Goal: Information Seeking & Learning: Compare options

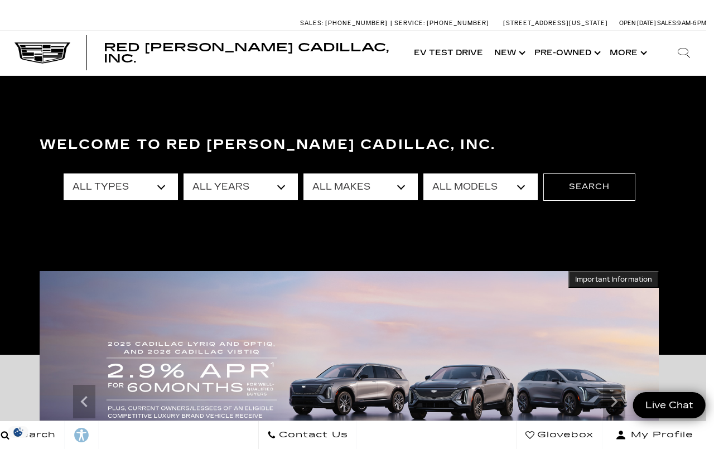
scroll to position [0, 8]
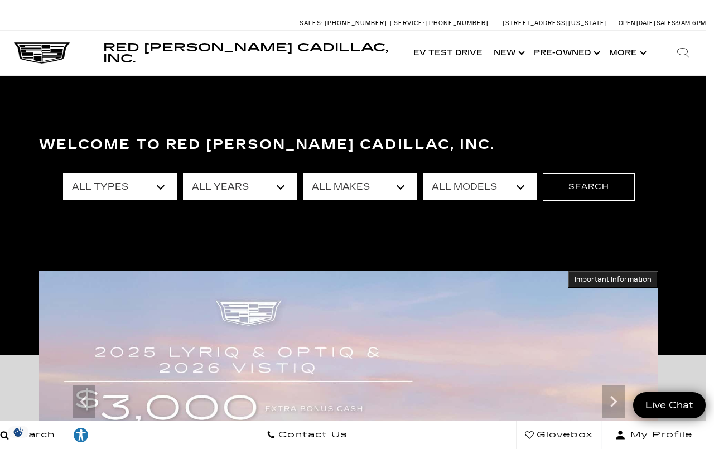
click at [279, 191] on select "All Years 2026 2025 2024 2023 2022 2021 2020 2019 2018 2017 2016 2015 2014 2013" at bounding box center [240, 187] width 114 height 27
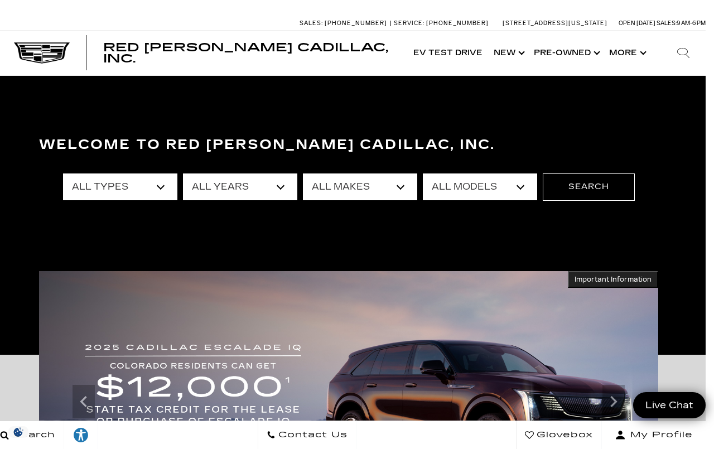
click at [167, 187] on select "All Types New Used Certified Used Demo" at bounding box center [120, 187] width 114 height 27
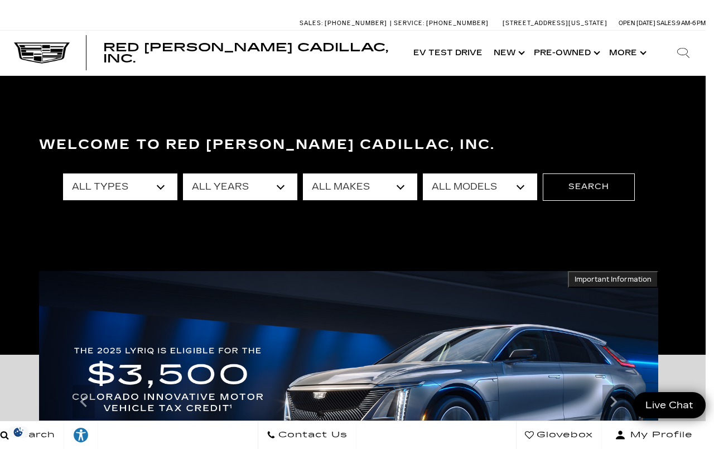
select select "New"
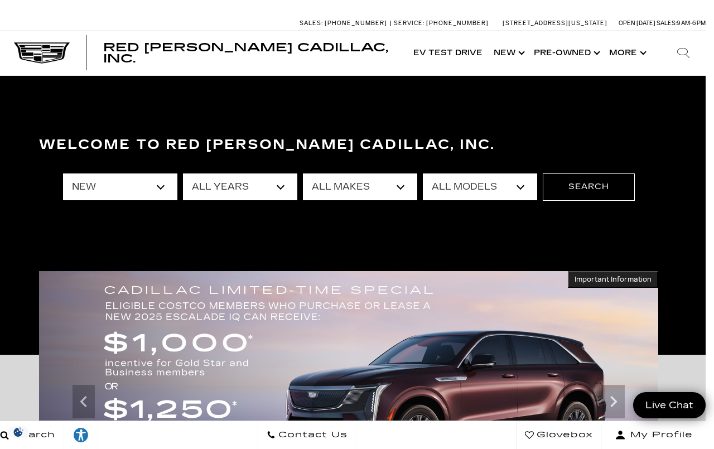
click at [291, 192] on select "All Years 2026 2025 2024" at bounding box center [240, 187] width 114 height 27
select select "2025"
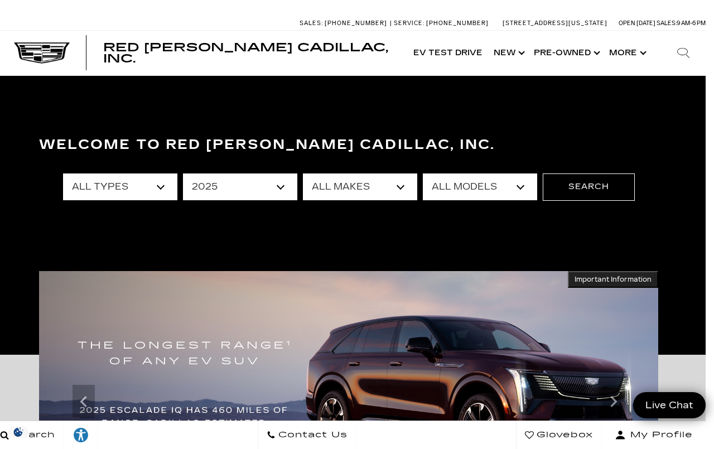
click at [398, 191] on select "All Makes Cadillac" at bounding box center [360, 187] width 114 height 27
select select "Cadillac"
click at [524, 189] on select "All Models CT4 Escalade Escalade ESV LYRIQ OPTIQ XT5 XT6" at bounding box center [480, 187] width 114 height 27
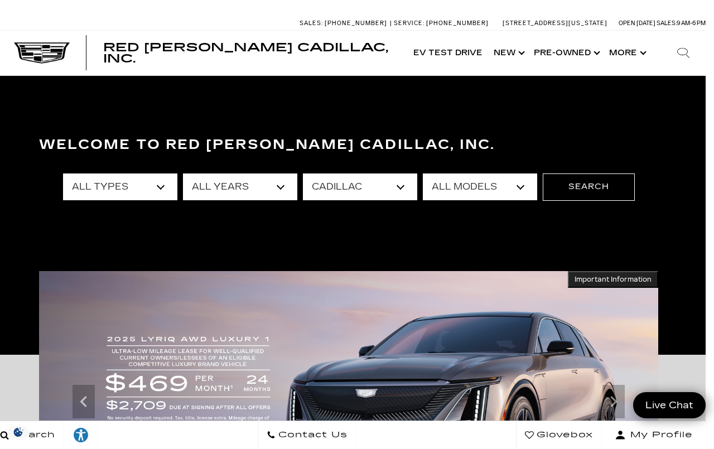
select select "XT5"
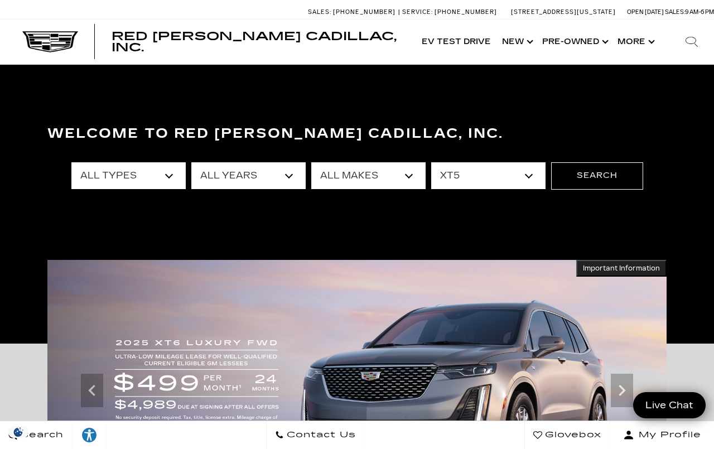
scroll to position [10, 0]
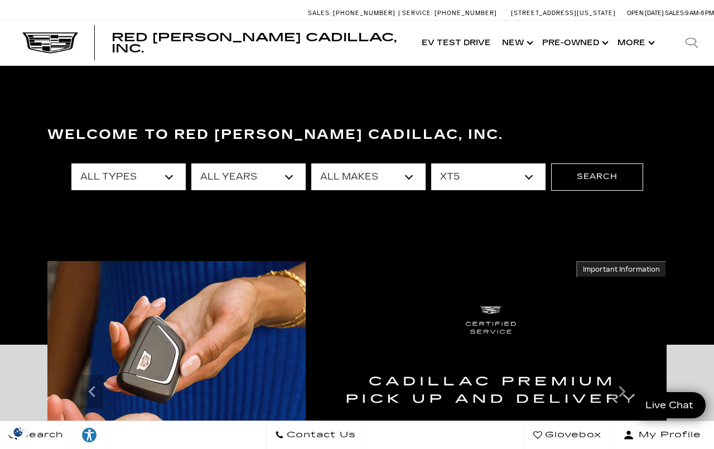
click at [587, 181] on button "Search" at bounding box center [597, 176] width 92 height 27
click at [590, 171] on button "Search" at bounding box center [597, 176] width 92 height 27
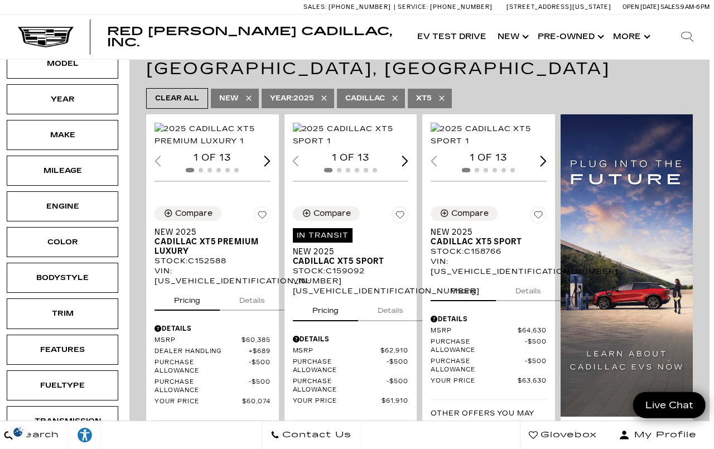
scroll to position [225, 5]
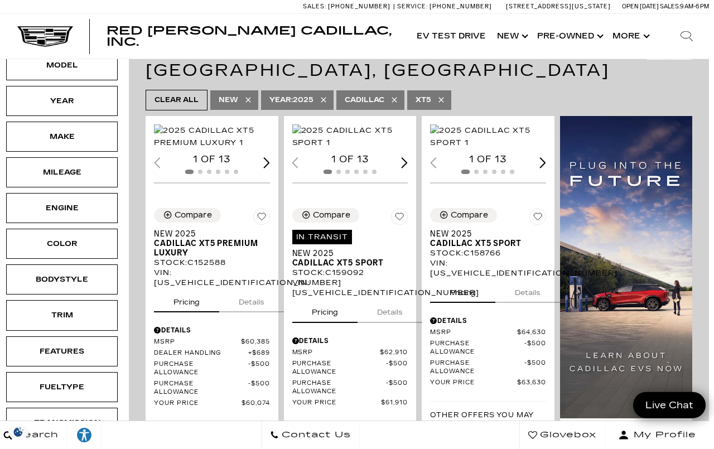
click at [229, 137] on img "1 / 2" at bounding box center [212, 136] width 116 height 25
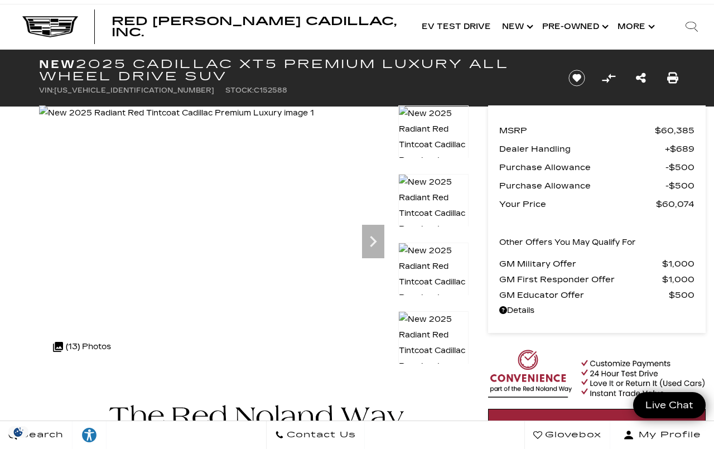
scroll to position [13, 0]
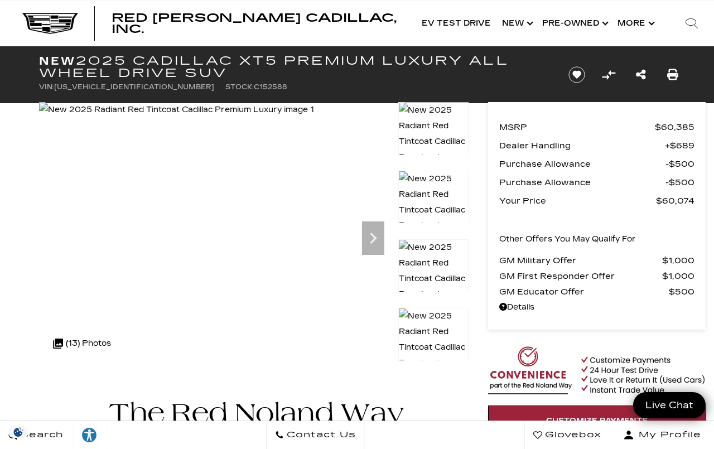
click at [276, 118] on img at bounding box center [176, 110] width 275 height 16
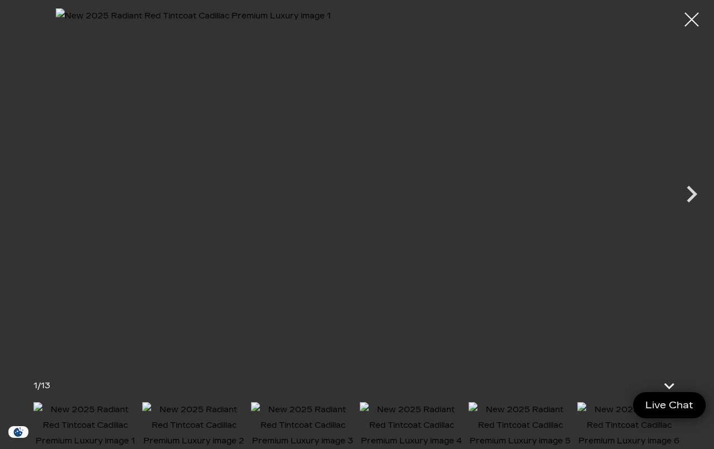
click at [693, 194] on icon "Next" at bounding box center [691, 193] width 33 height 33
click at [692, 199] on icon "Next" at bounding box center [692, 194] width 11 height 17
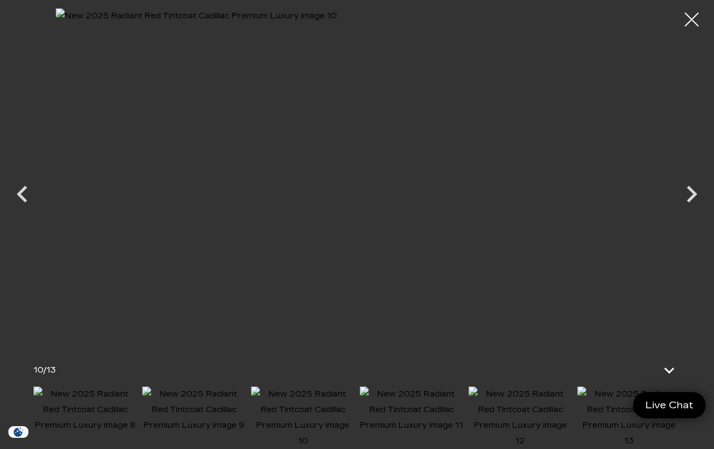
click at [695, 17] on div at bounding box center [692, 20] width 28 height 28
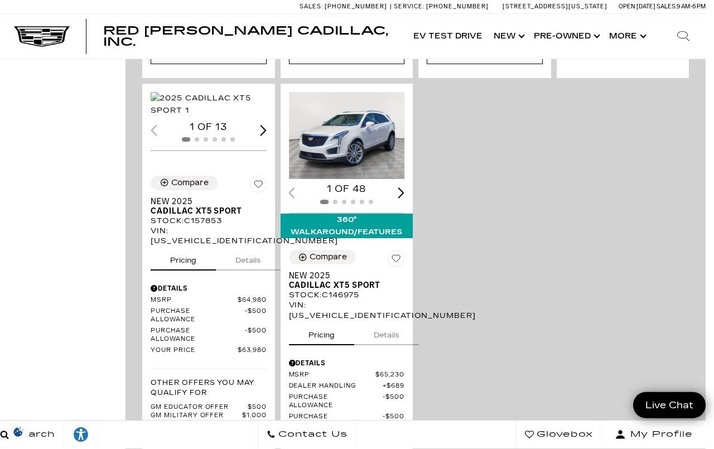
scroll to position [702, 8]
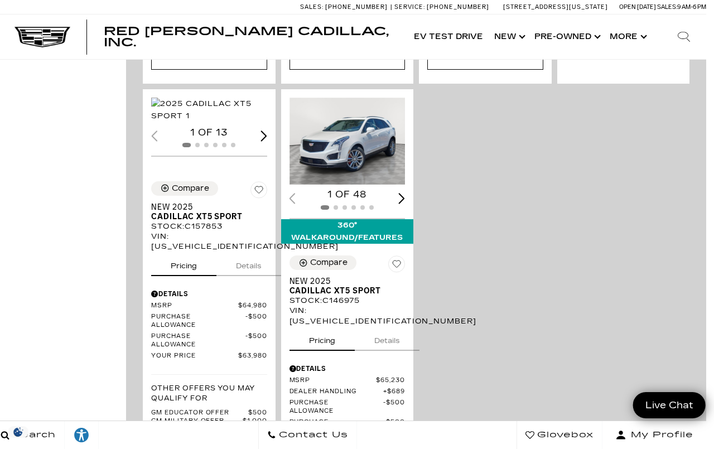
click at [217, 122] on img "1 / 2" at bounding box center [209, 110] width 116 height 25
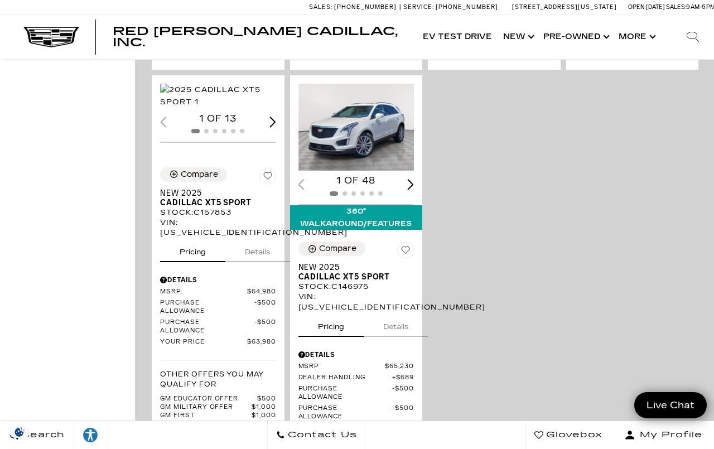
scroll to position [704, 0]
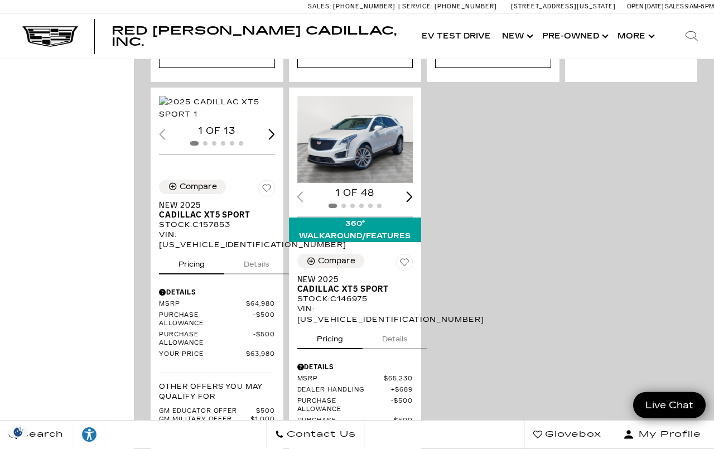
click at [351, 179] on img "1 / 2" at bounding box center [355, 139] width 116 height 87
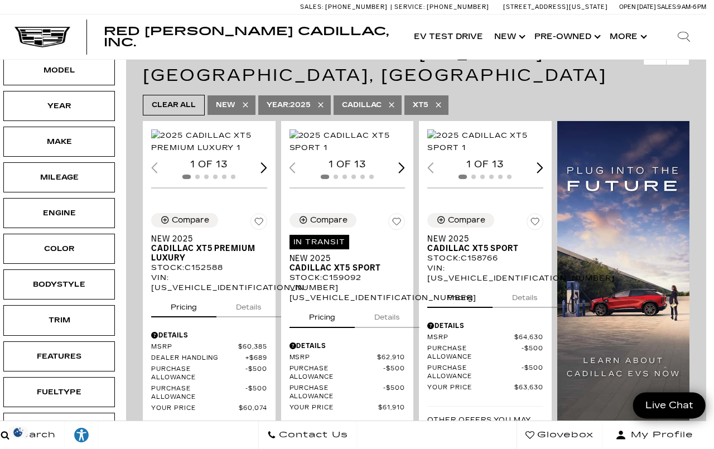
scroll to position [216, 8]
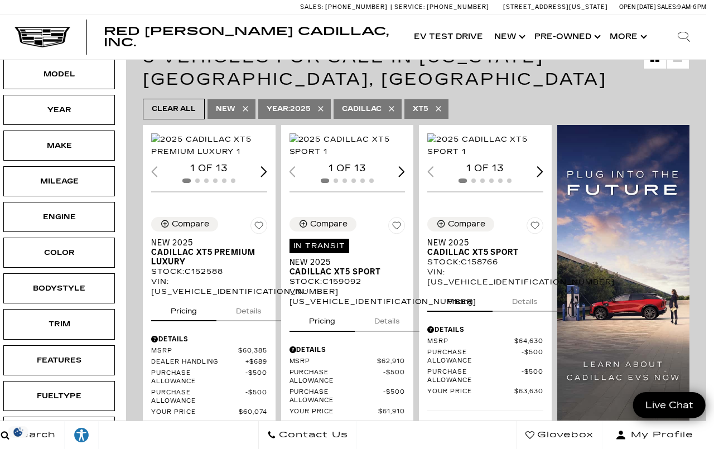
click at [349, 148] on img "1 / 2" at bounding box center [348, 145] width 116 height 25
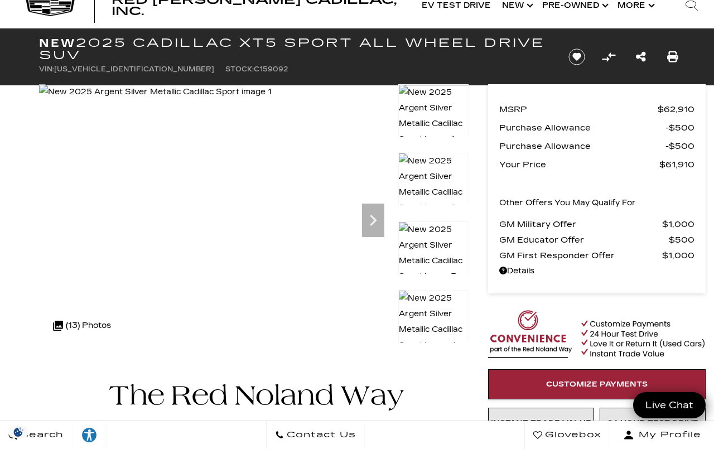
scroll to position [30, 0]
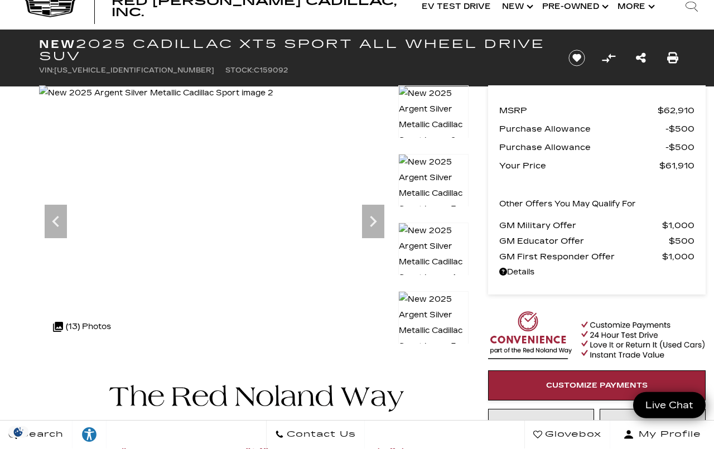
click at [380, 217] on icon "Next" at bounding box center [373, 221] width 22 height 22
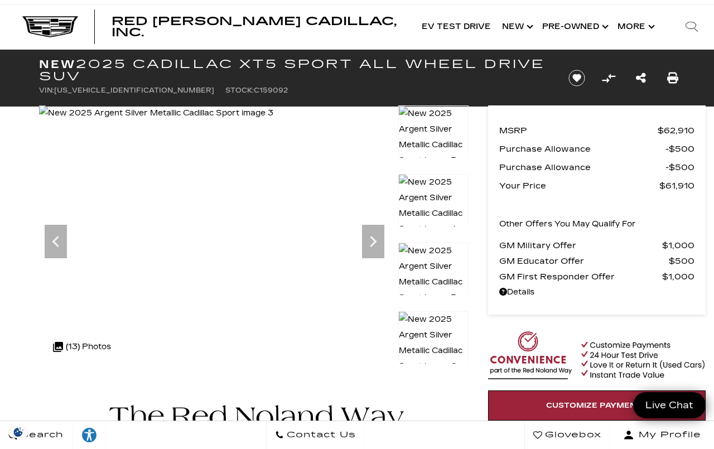
scroll to position [0, 0]
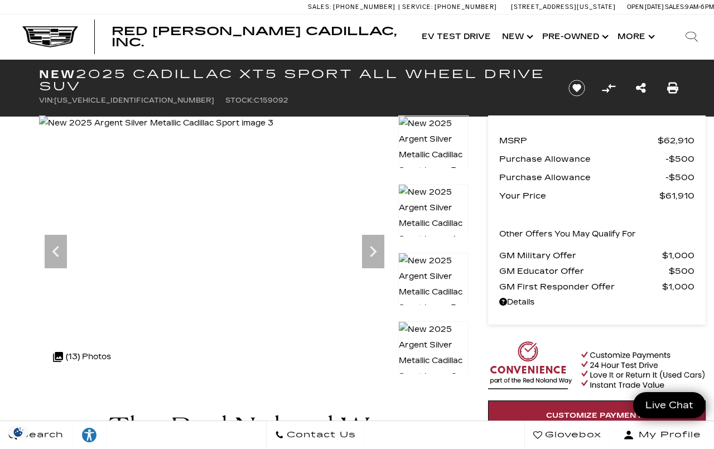
click at [375, 254] on icon "Next" at bounding box center [373, 251] width 22 height 22
click at [377, 256] on icon "Next" at bounding box center [373, 251] width 22 height 22
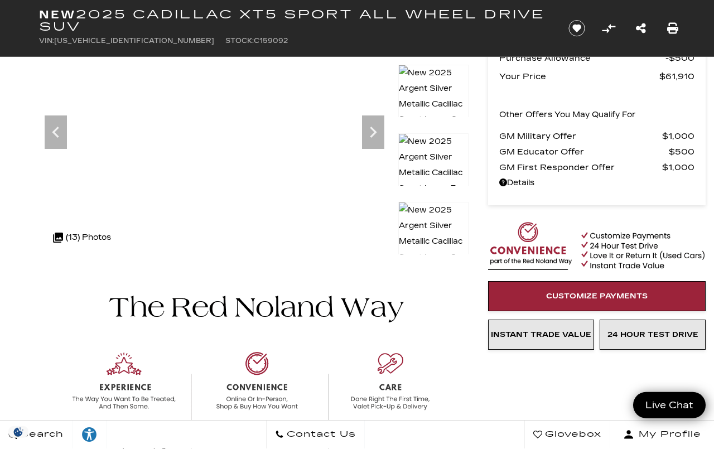
scroll to position [119, 0]
click at [384, 129] on icon "Next" at bounding box center [373, 132] width 22 height 22
click at [375, 133] on icon "Next" at bounding box center [373, 132] width 7 height 11
click at [374, 137] on icon "Next" at bounding box center [373, 132] width 22 height 22
click at [374, 131] on icon "Next" at bounding box center [373, 132] width 22 height 22
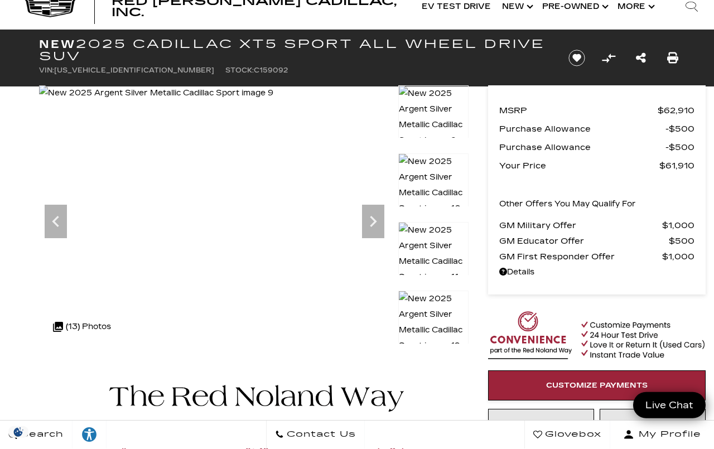
scroll to position [30, 0]
click at [434, 153] on div at bounding box center [433, 119] width 70 height 69
click at [708, 7] on div "Search" at bounding box center [691, 6] width 45 height 45
